Goal: Communication & Community: Answer question/provide support

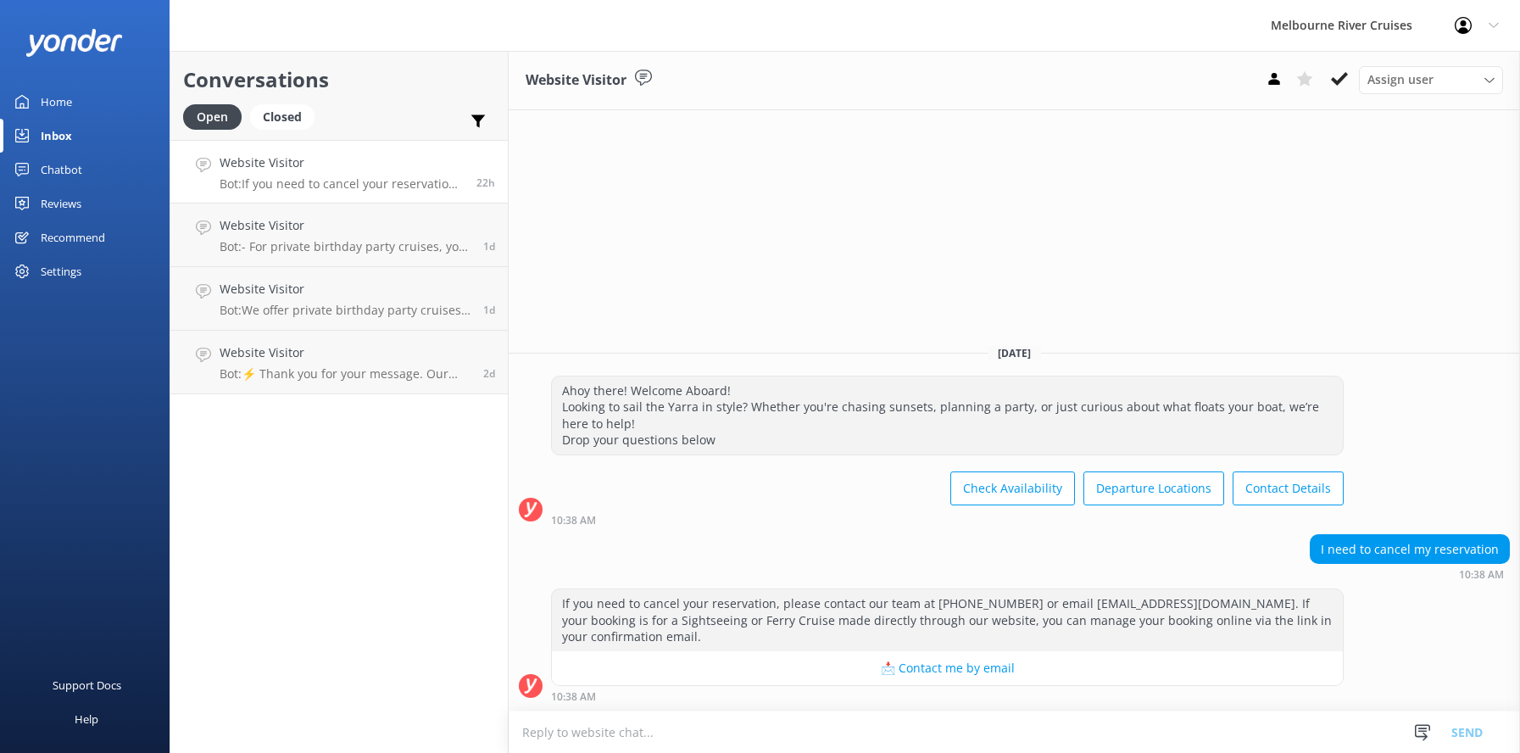
click at [275, 176] on p "Bot: If you need to cancel your reservation, please contact our team at [PHONE_…" at bounding box center [342, 183] width 244 height 15
click at [281, 114] on div "Closed" at bounding box center [282, 116] width 64 height 25
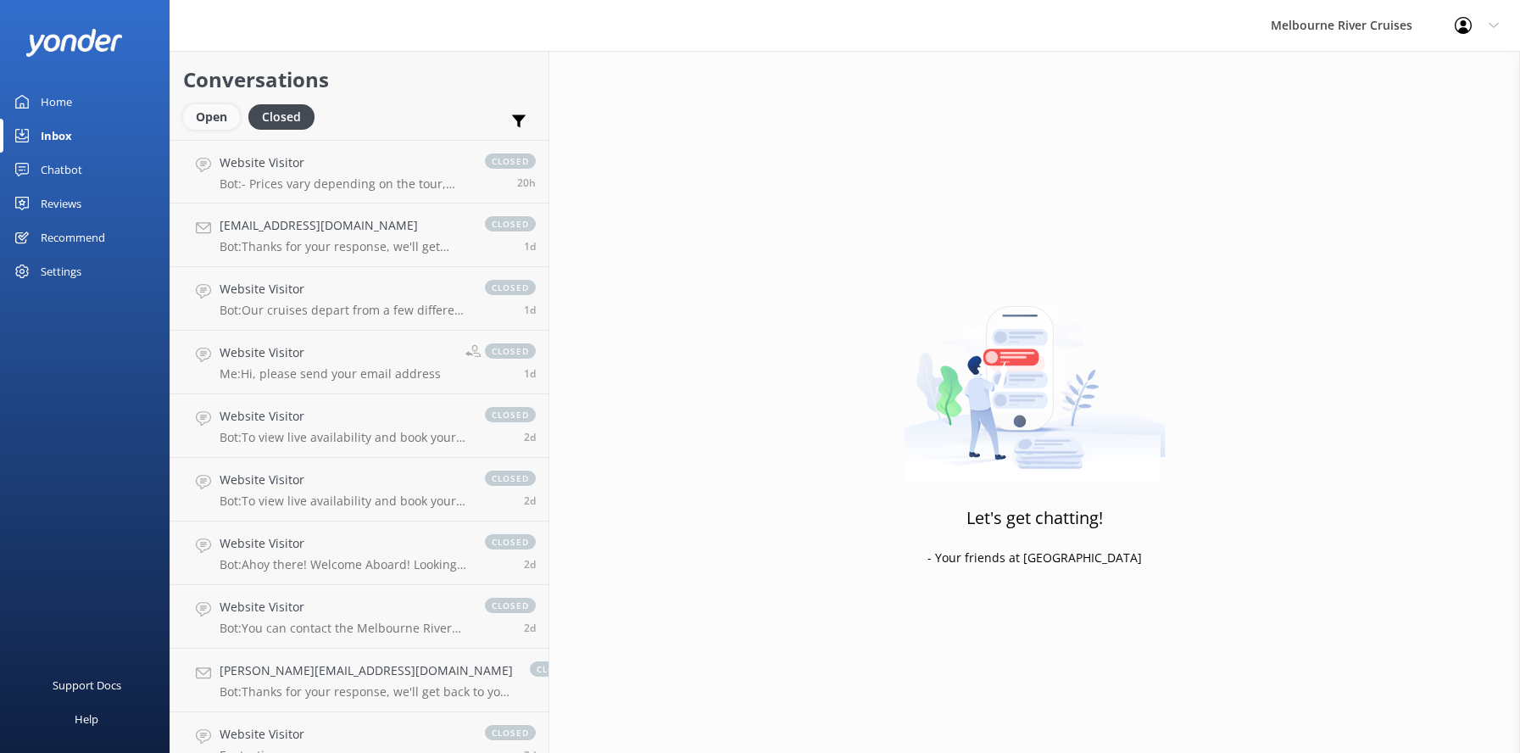
click at [207, 114] on div "Open" at bounding box center [211, 116] width 57 height 25
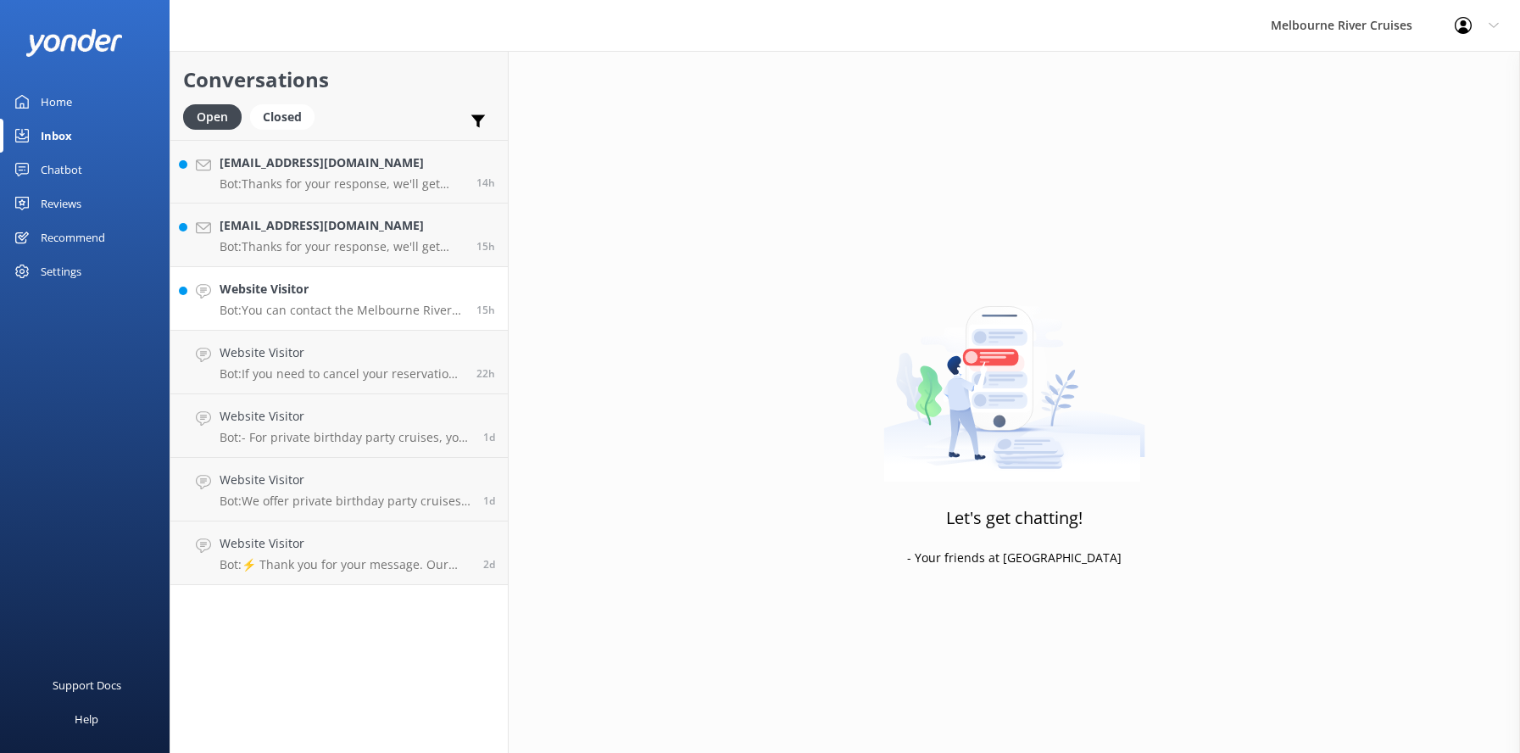
click at [260, 298] on h4 "Website Visitor" at bounding box center [342, 289] width 244 height 19
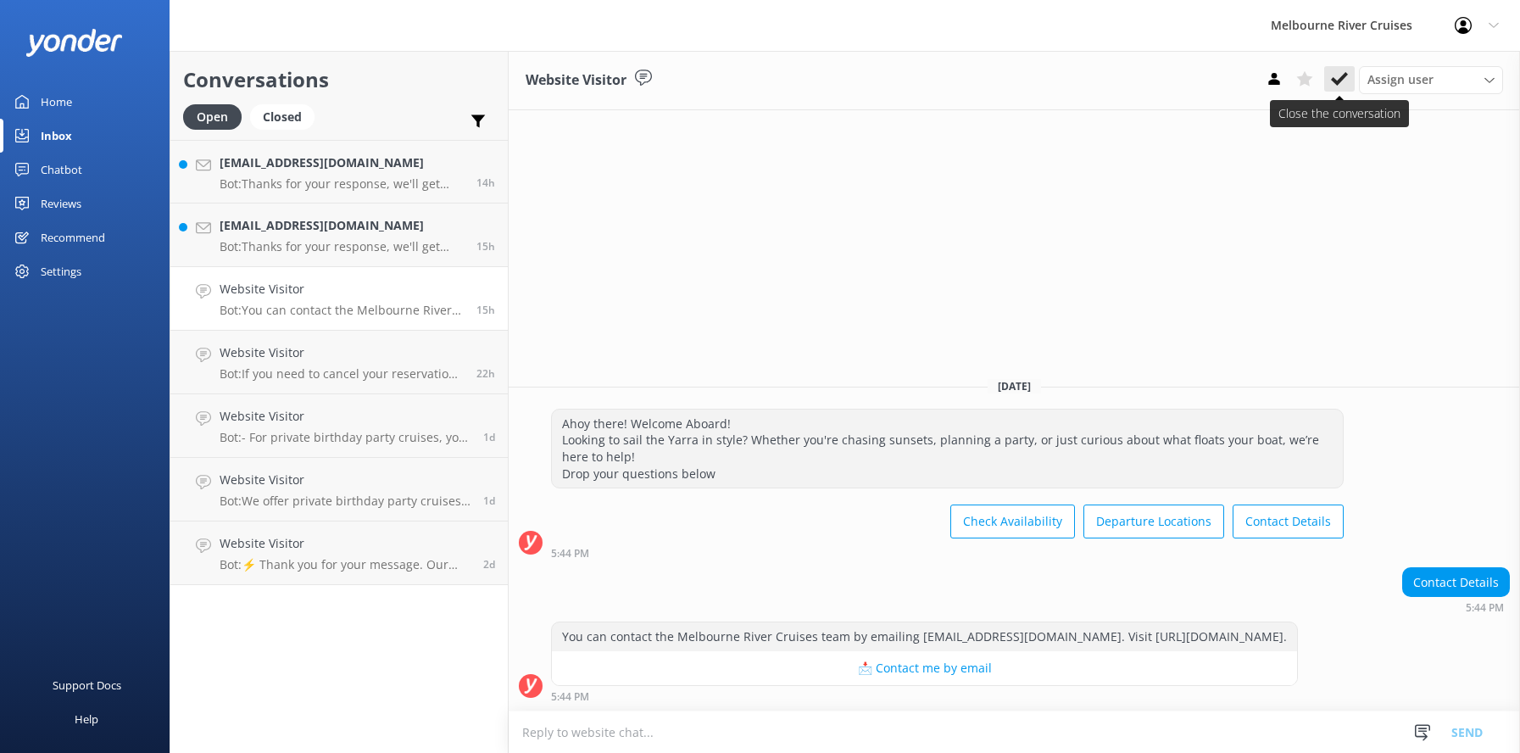
click at [1337, 79] on icon at bounding box center [1339, 78] width 17 height 17
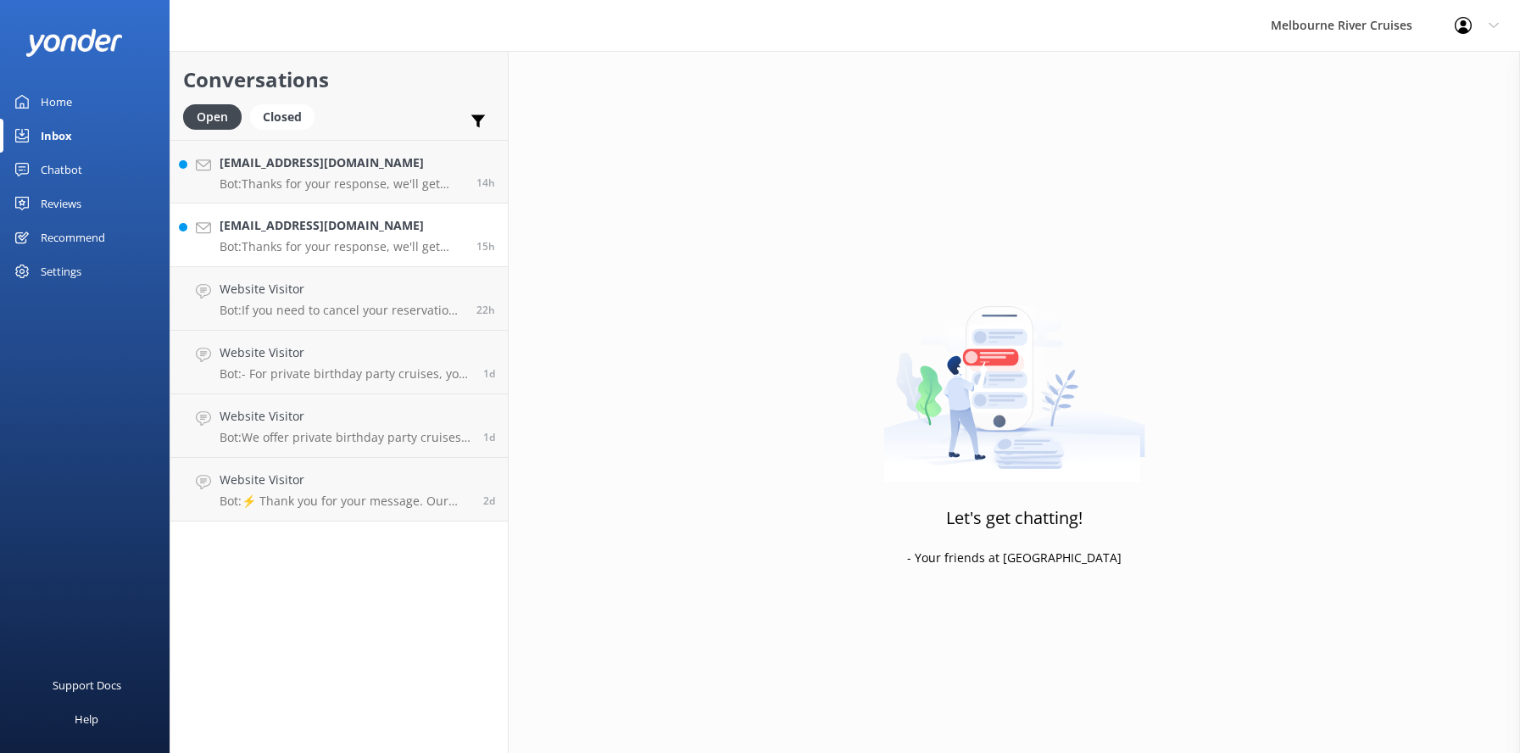
click at [278, 237] on div "[EMAIL_ADDRESS][DOMAIN_NAME] Bot: Thanks for your response, we'll get back to y…" at bounding box center [342, 234] width 244 height 37
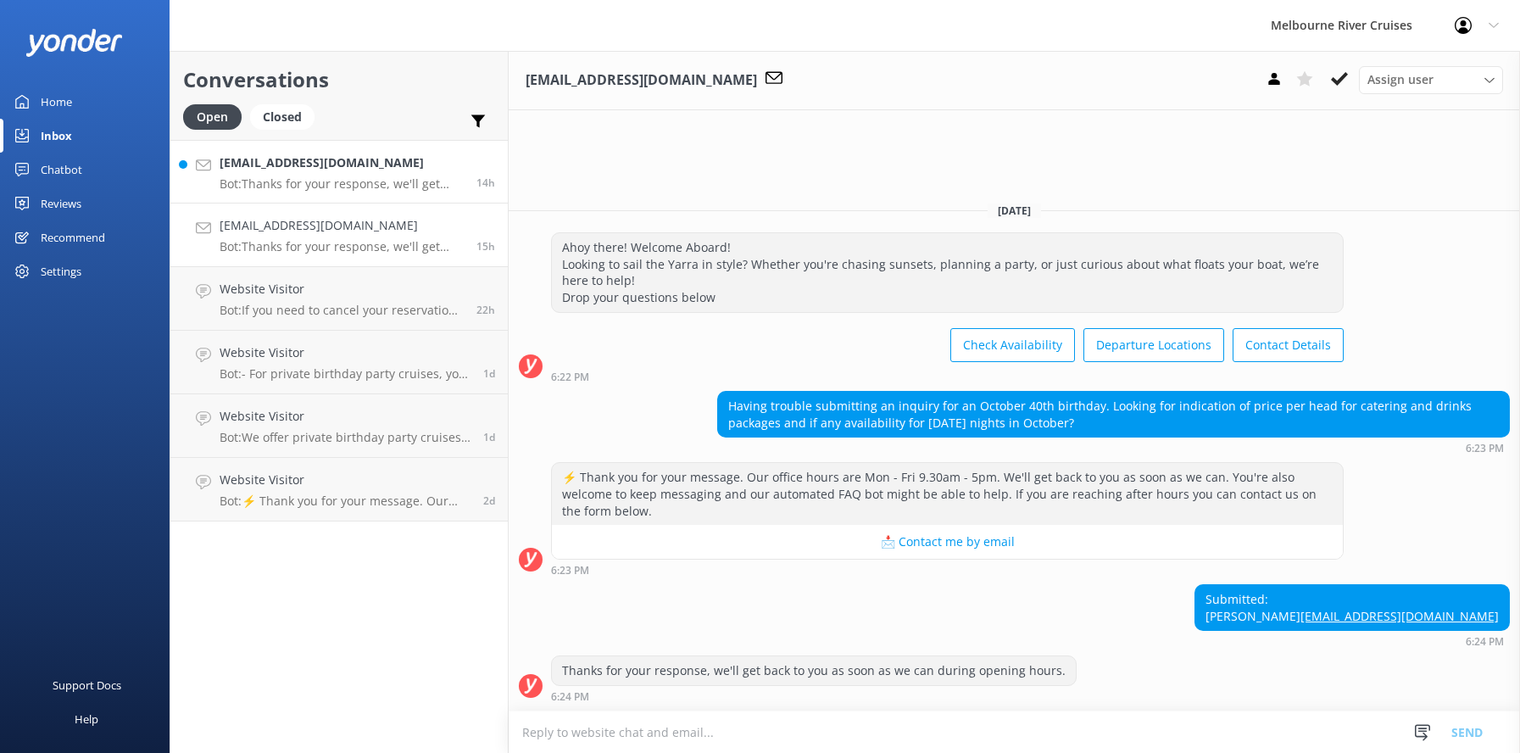
click at [281, 173] on div "[EMAIL_ADDRESS][DOMAIN_NAME] Bot: Thanks for your response, we'll get back to y…" at bounding box center [342, 171] width 244 height 36
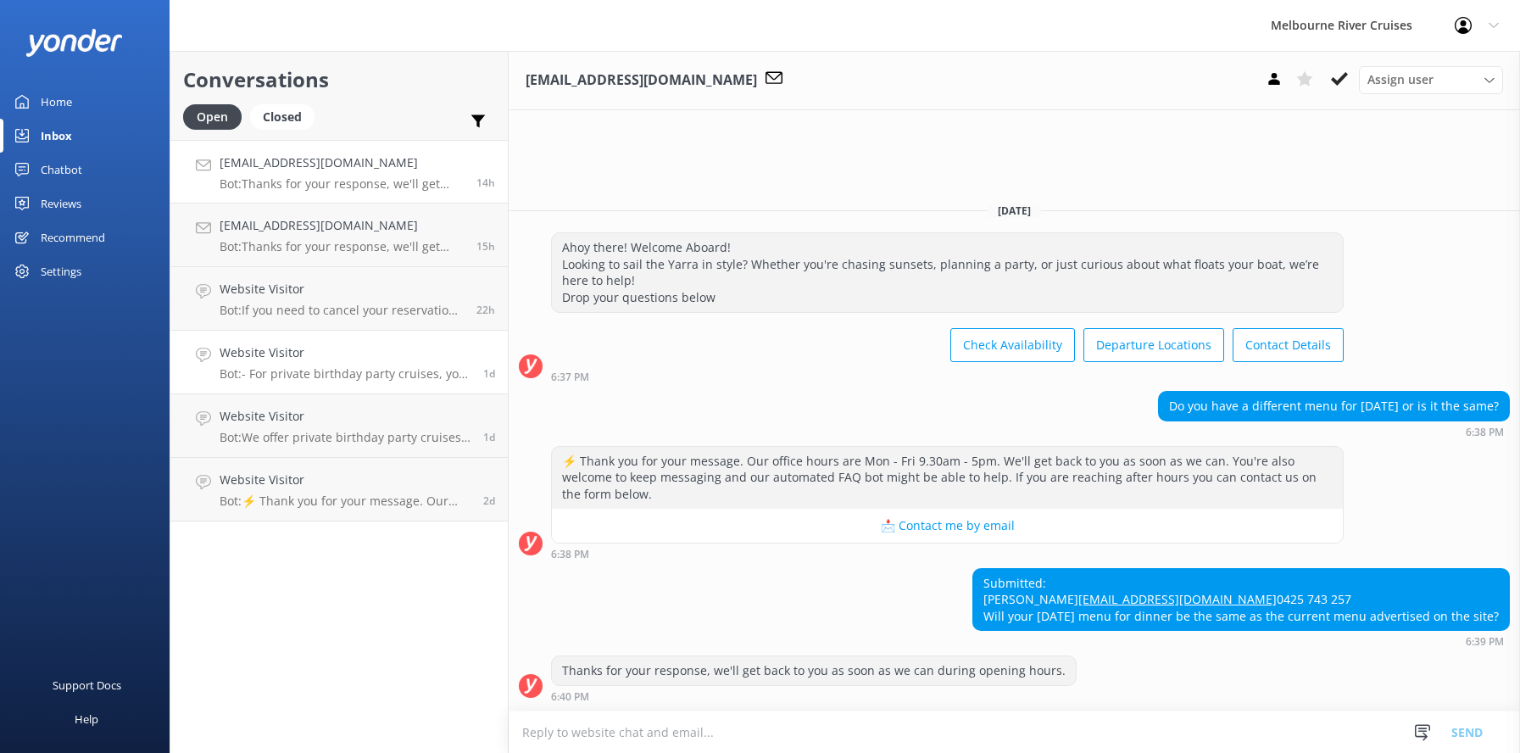
click at [268, 352] on h4 "Website Visitor" at bounding box center [345, 352] width 251 height 19
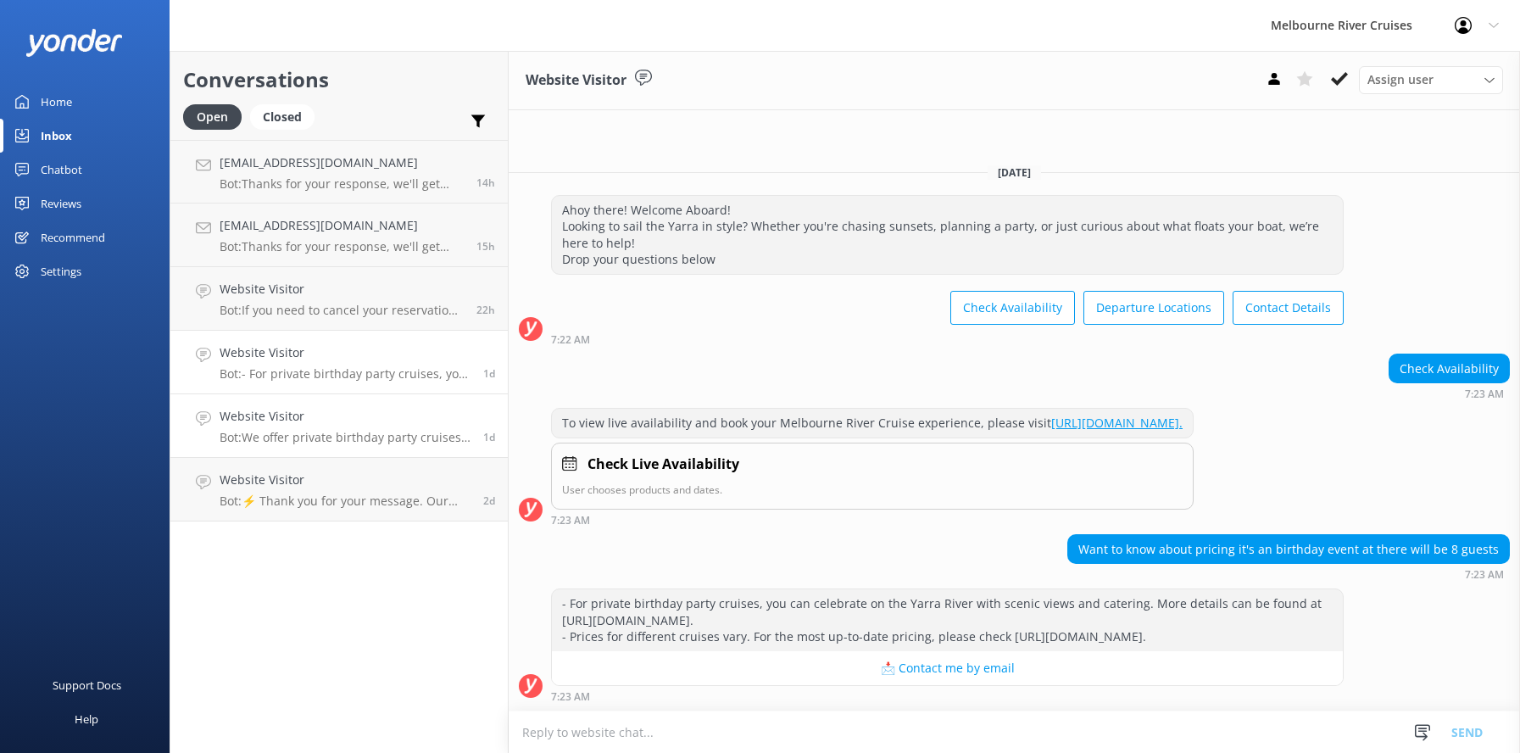
click at [289, 427] on div "Website Visitor Bot: We offer private birthday party cruises for all ages on th…" at bounding box center [345, 425] width 251 height 37
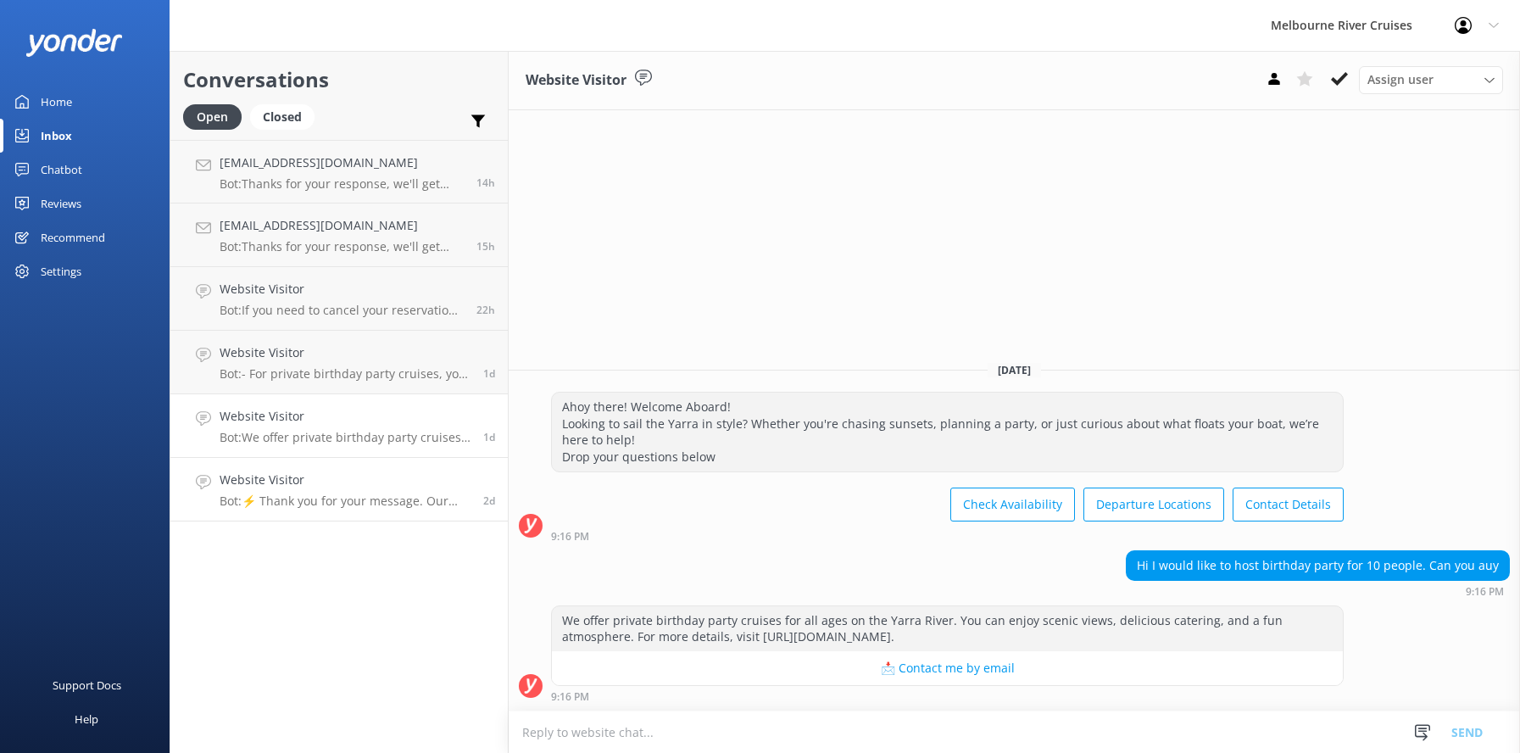
click at [282, 482] on h4 "Website Visitor" at bounding box center [345, 479] width 251 height 19
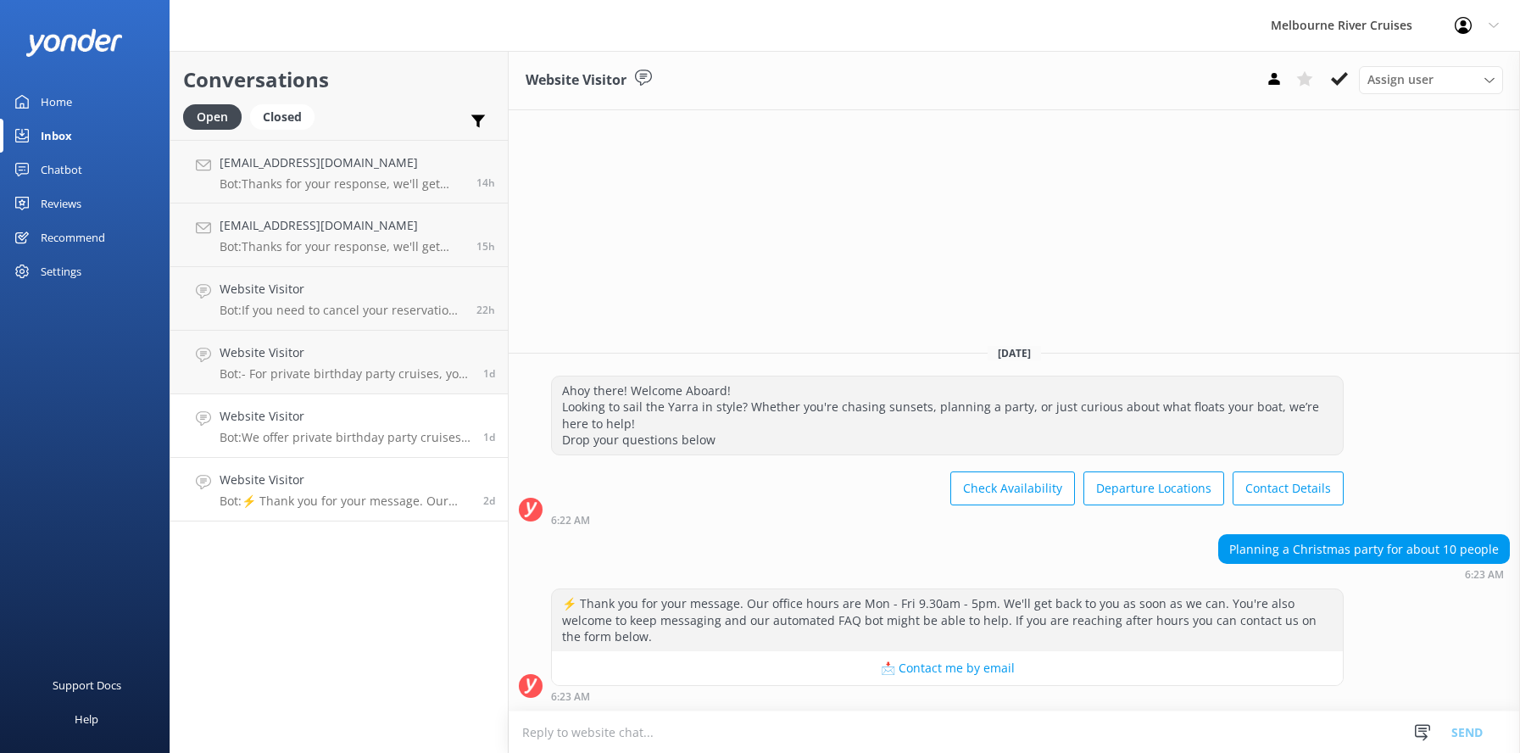
click at [286, 449] on link "Website Visitor Bot: We offer private birthday party cruises for all ages on th…" at bounding box center [338, 426] width 337 height 64
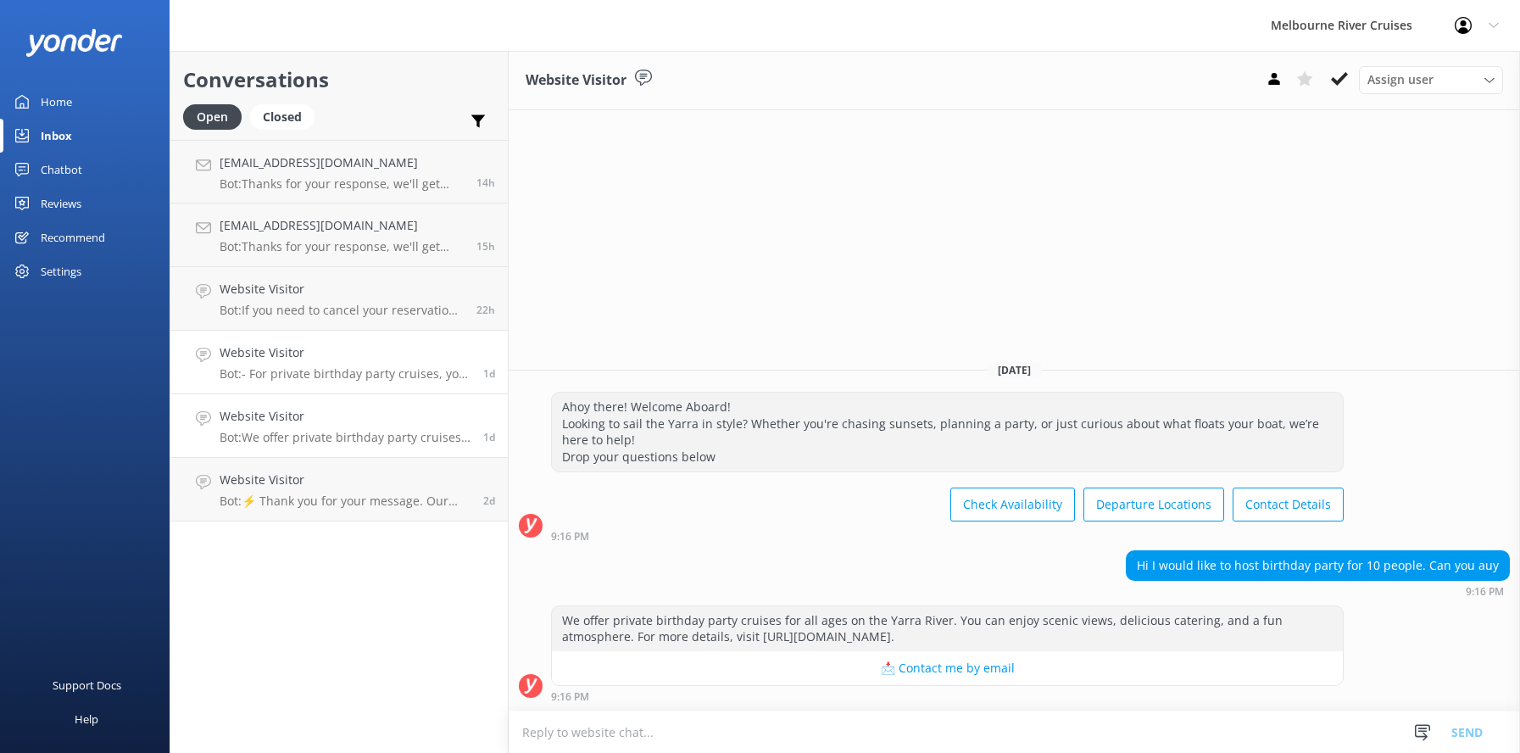
click at [280, 363] on div "Website Visitor Bot: - For private birthday party cruises, you can celebrate on…" at bounding box center [345, 361] width 251 height 37
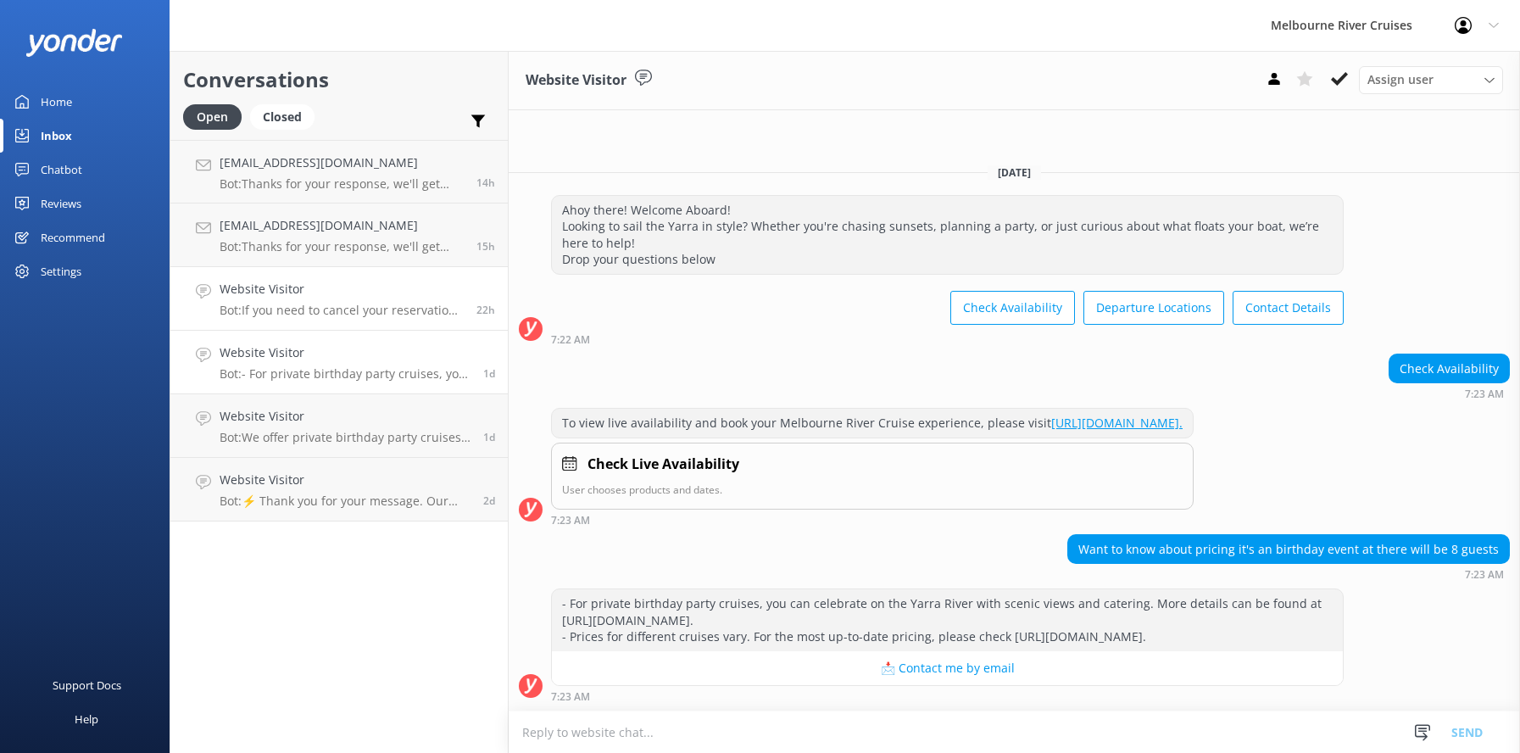
click at [274, 303] on p "Bot: If you need to cancel your reservation, please contact our team at [PHONE_…" at bounding box center [342, 310] width 244 height 15
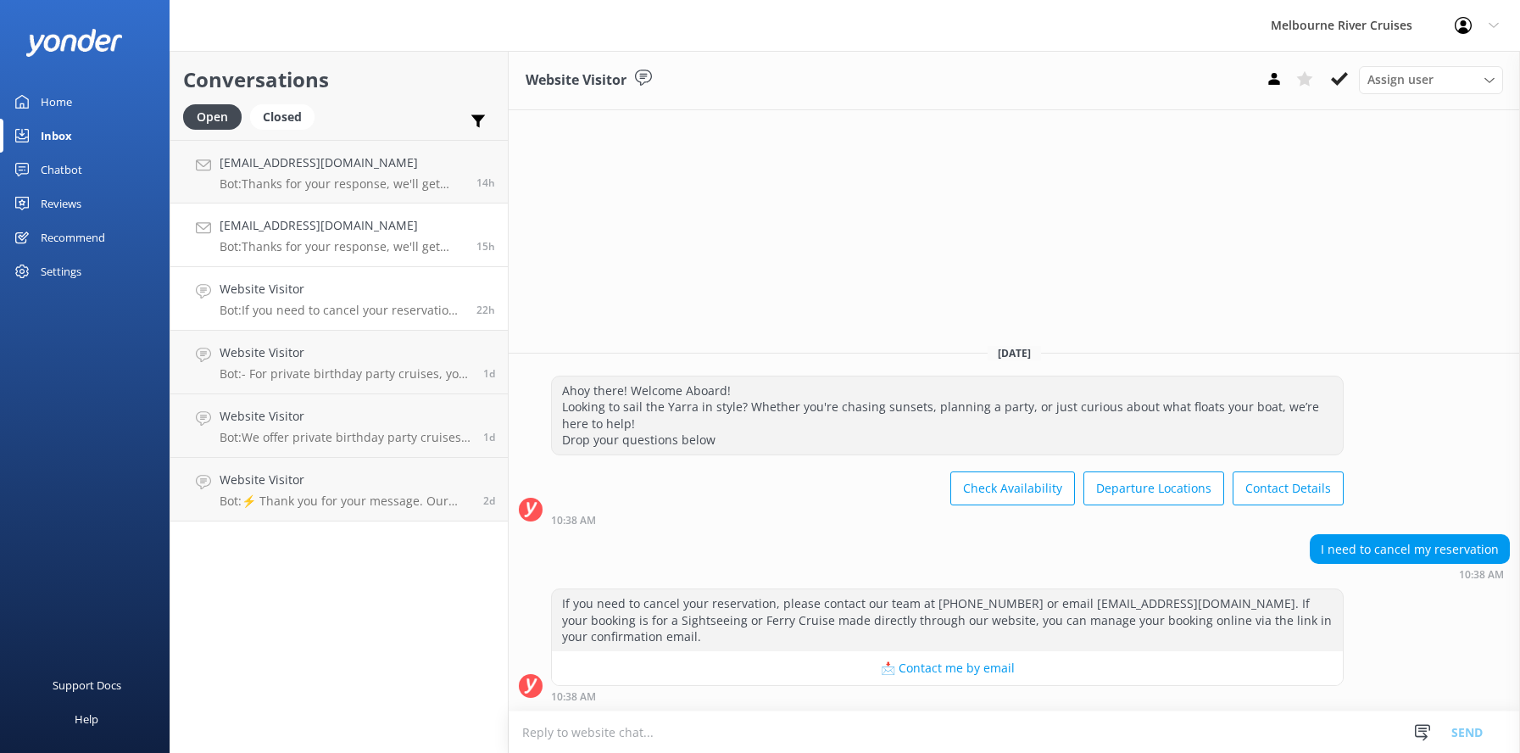
click at [274, 236] on div "[EMAIL_ADDRESS][DOMAIN_NAME] Bot: Thanks for your response, we'll get back to y…" at bounding box center [342, 234] width 244 height 37
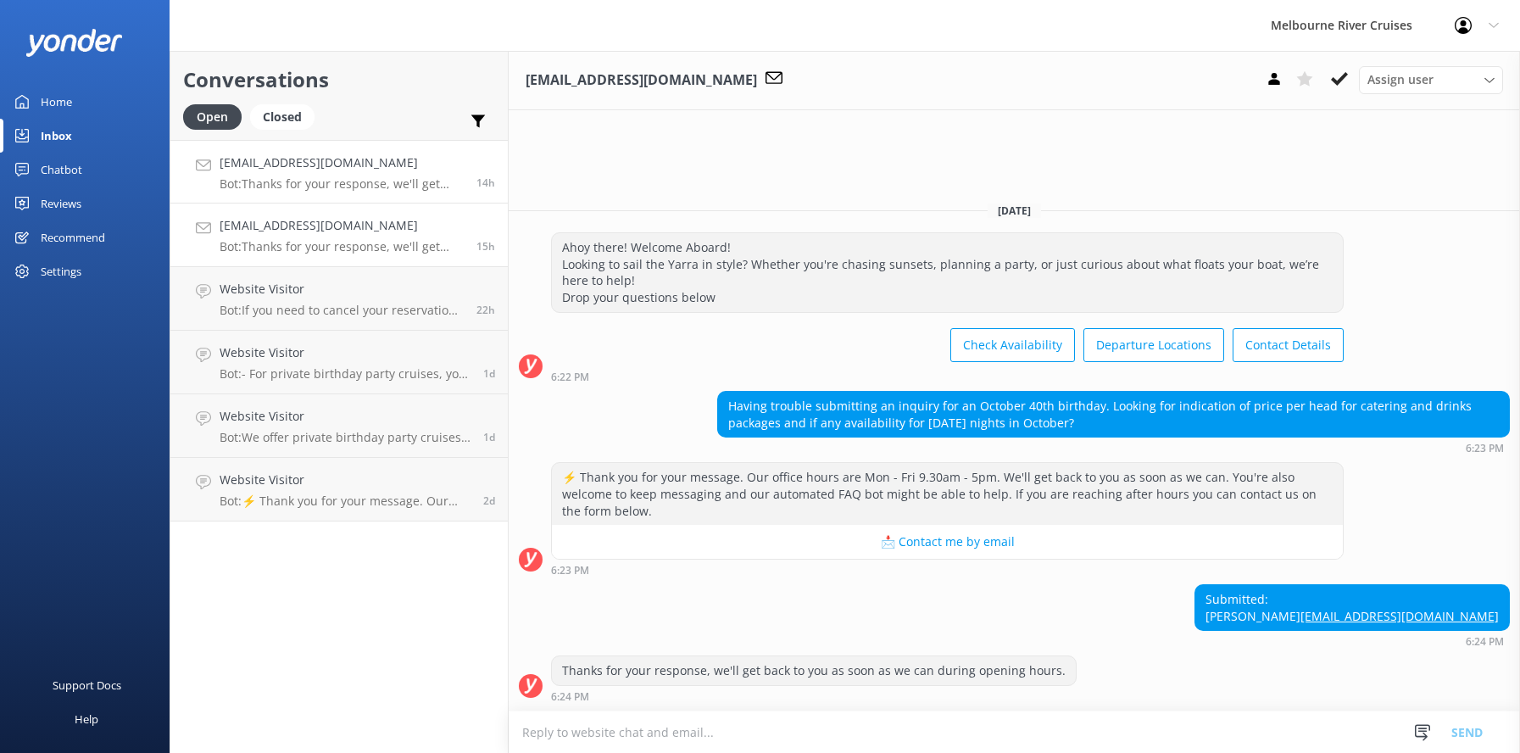
click at [265, 168] on h4 "[EMAIL_ADDRESS][DOMAIN_NAME]" at bounding box center [342, 162] width 244 height 19
